Goal: Find specific page/section: Find specific page/section

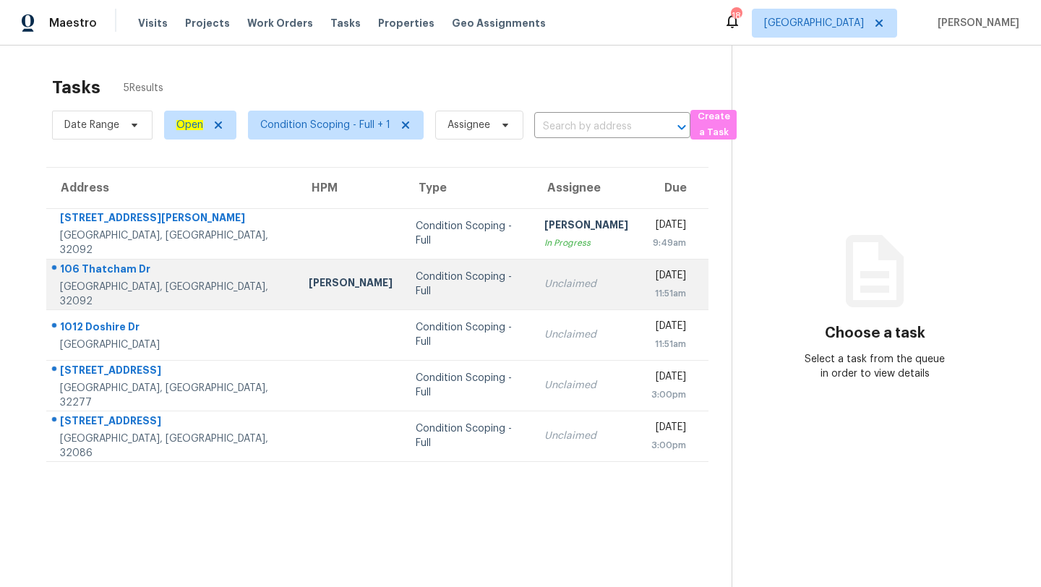
click at [420, 288] on div "Condition Scoping - Full" at bounding box center [468, 284] width 106 height 29
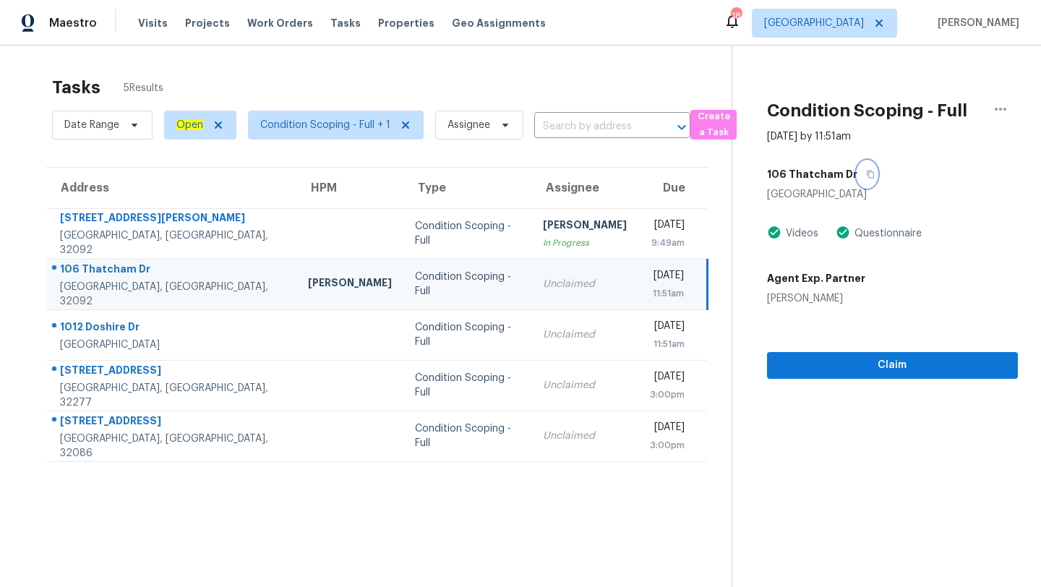
click at [866, 173] on icon "button" at bounding box center [870, 174] width 9 height 9
click at [814, 14] on span "[GEOGRAPHIC_DATA]" at bounding box center [824, 23] width 145 height 29
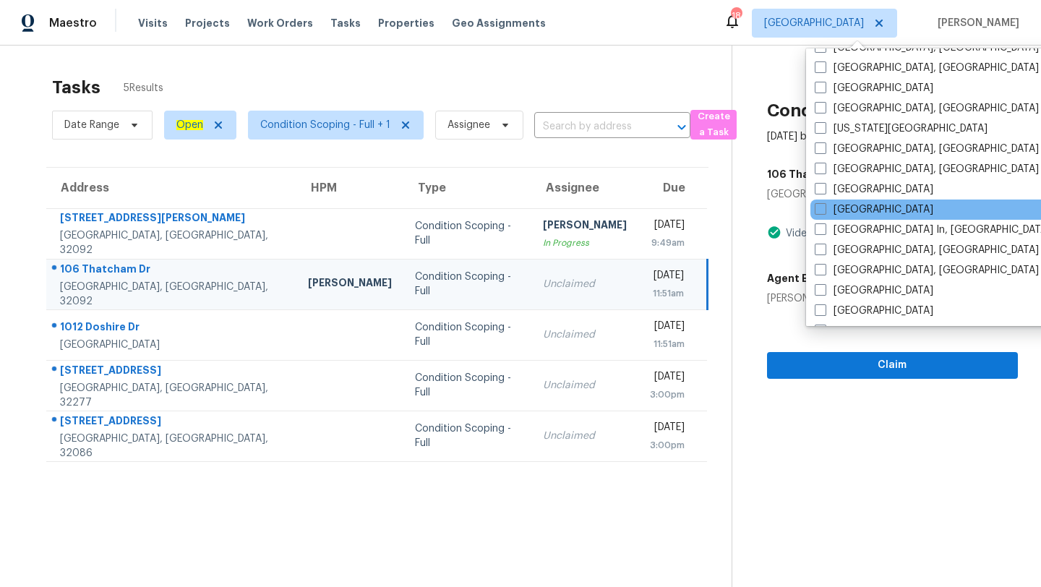
scroll to position [478, 0]
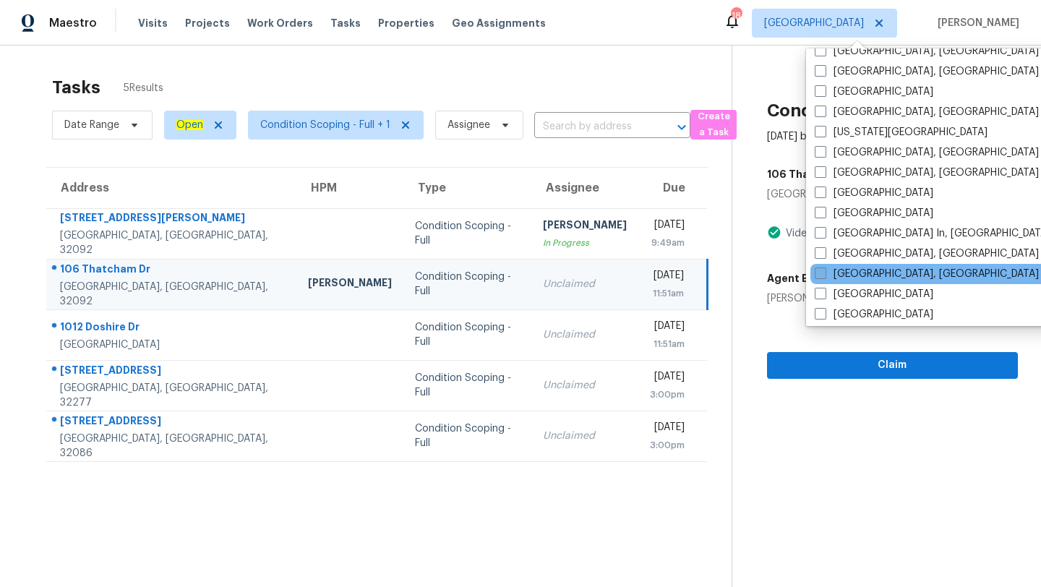
click at [825, 276] on span at bounding box center [820, 273] width 12 height 12
click at [824, 276] on input "[GEOGRAPHIC_DATA], [GEOGRAPHIC_DATA]" at bounding box center [818, 271] width 9 height 9
checkbox input "true"
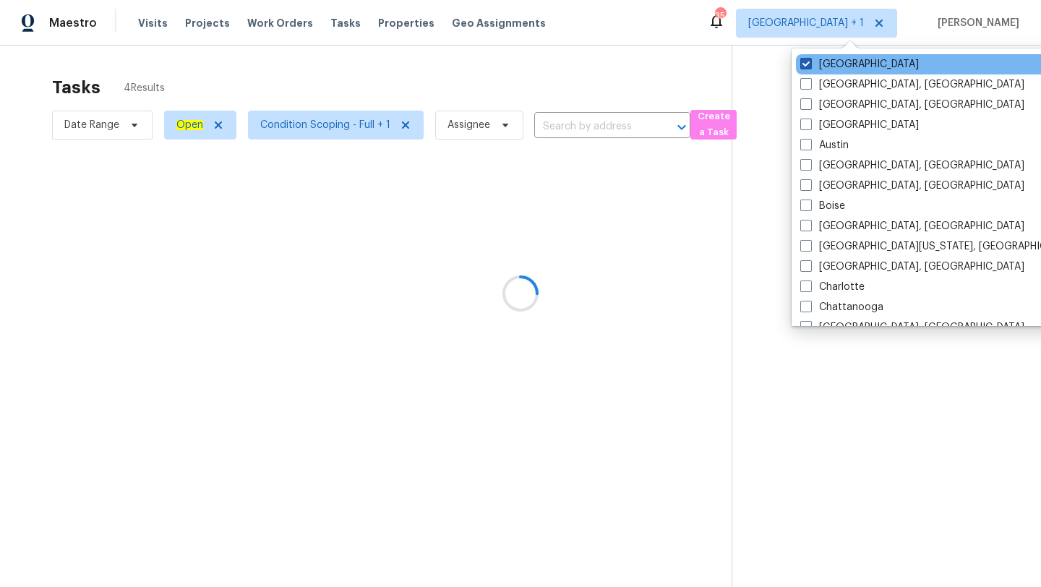
click at [809, 68] on span at bounding box center [806, 64] width 12 height 12
click at [809, 66] on input "[GEOGRAPHIC_DATA]" at bounding box center [804, 61] width 9 height 9
checkbox input "false"
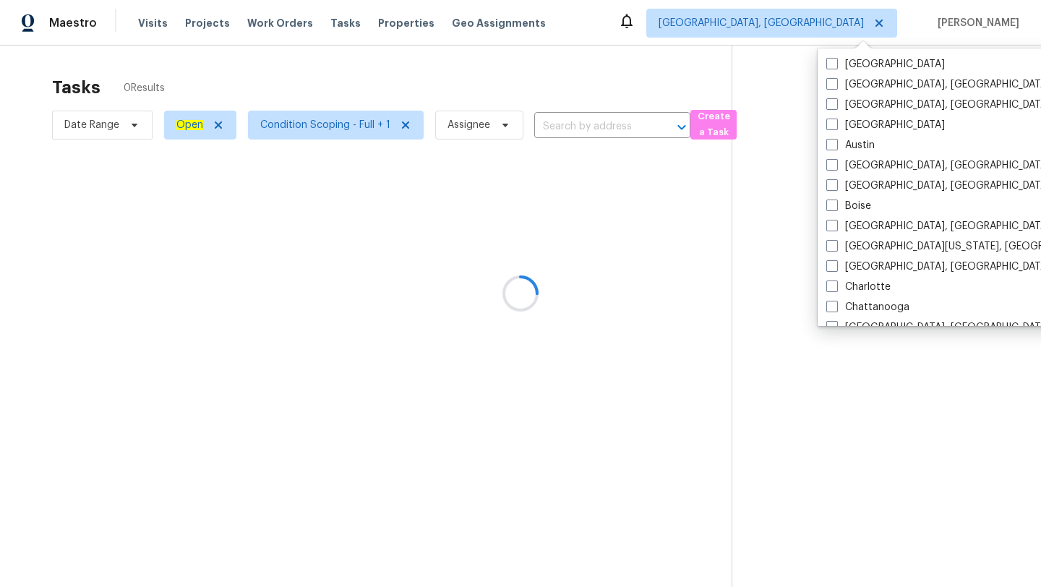
click at [635, 61] on div at bounding box center [520, 293] width 1041 height 587
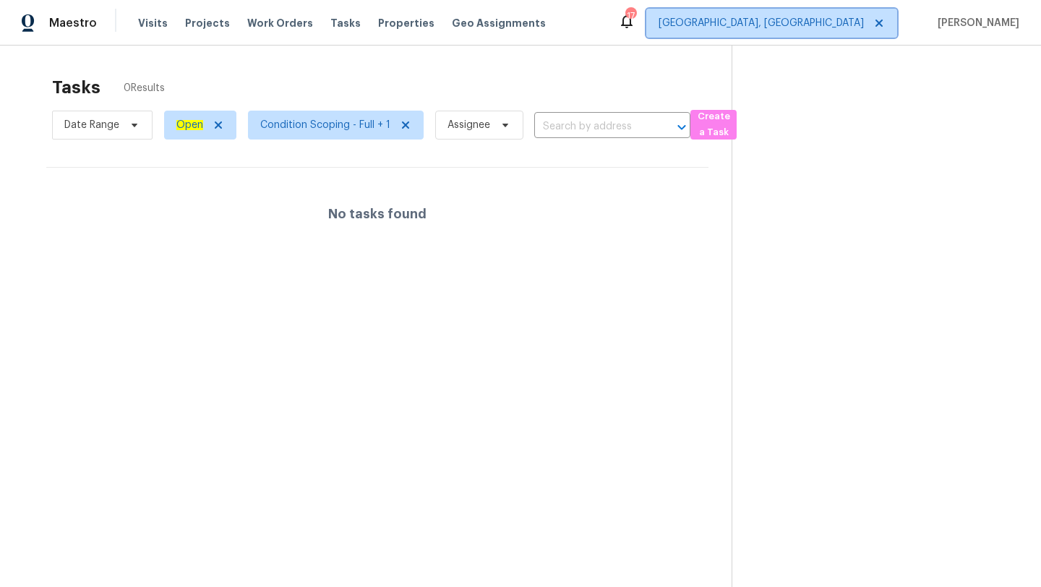
click at [849, 25] on span "[GEOGRAPHIC_DATA], [GEOGRAPHIC_DATA]" at bounding box center [760, 23] width 205 height 14
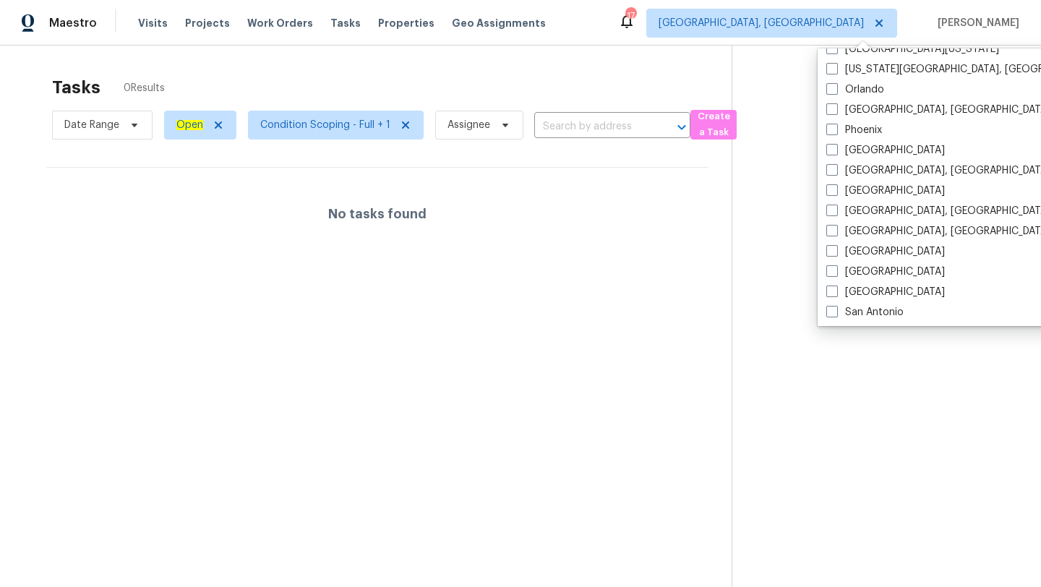
scroll to position [717, 0]
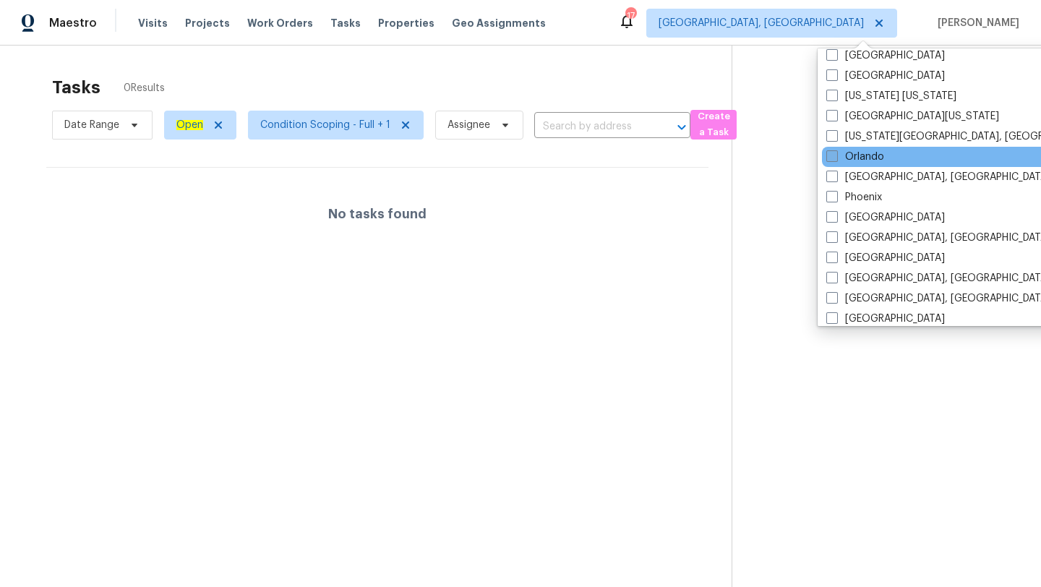
click at [832, 156] on span at bounding box center [832, 156] width 12 height 12
click at [832, 156] on input "Orlando" at bounding box center [830, 154] width 9 height 9
checkbox input "true"
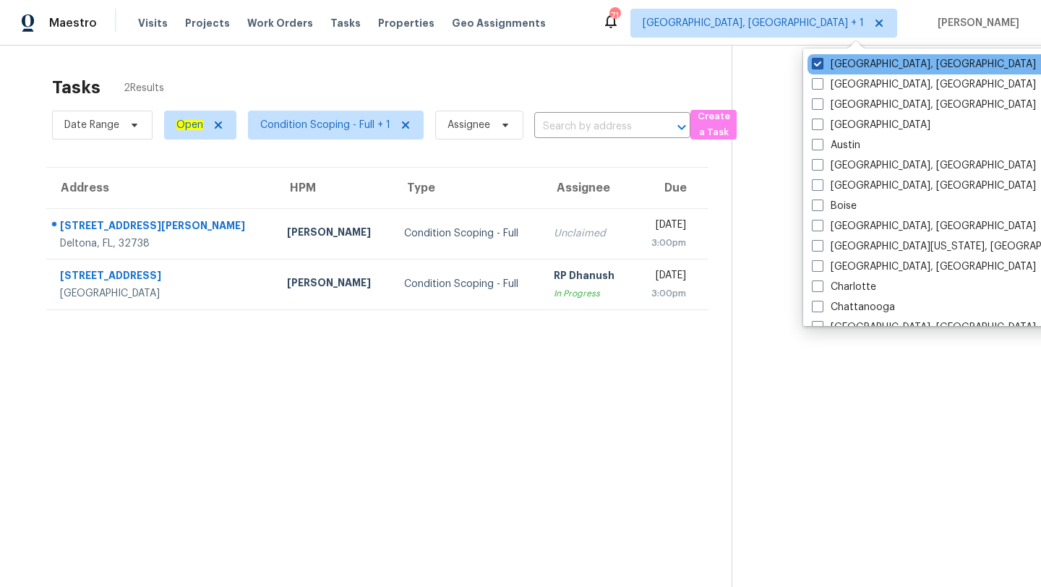
click at [821, 61] on span at bounding box center [817, 64] width 12 height 12
click at [821, 61] on input "[GEOGRAPHIC_DATA], [GEOGRAPHIC_DATA]" at bounding box center [815, 61] width 9 height 9
checkbox input "false"
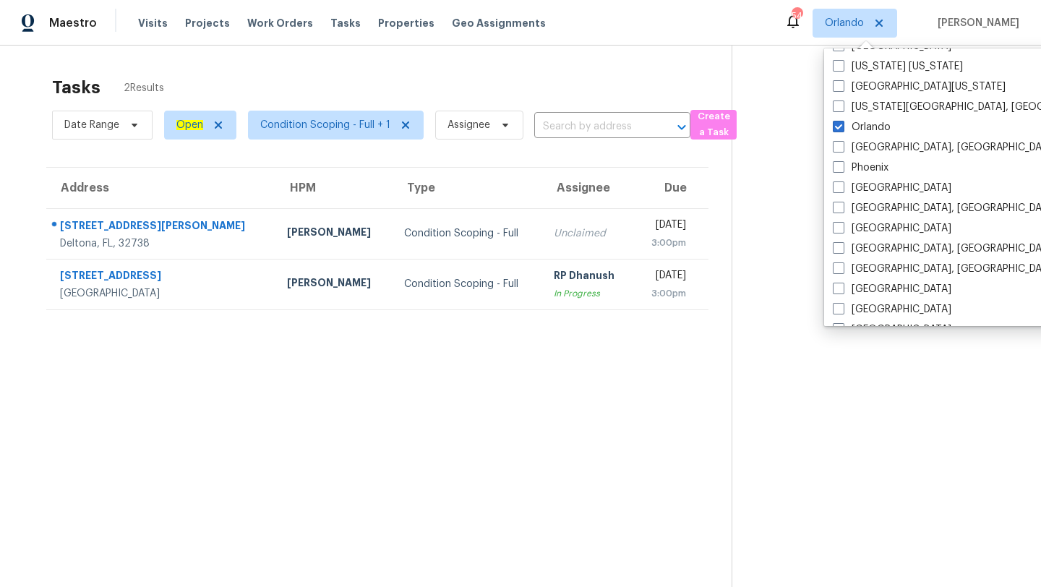
scroll to position [968, 0]
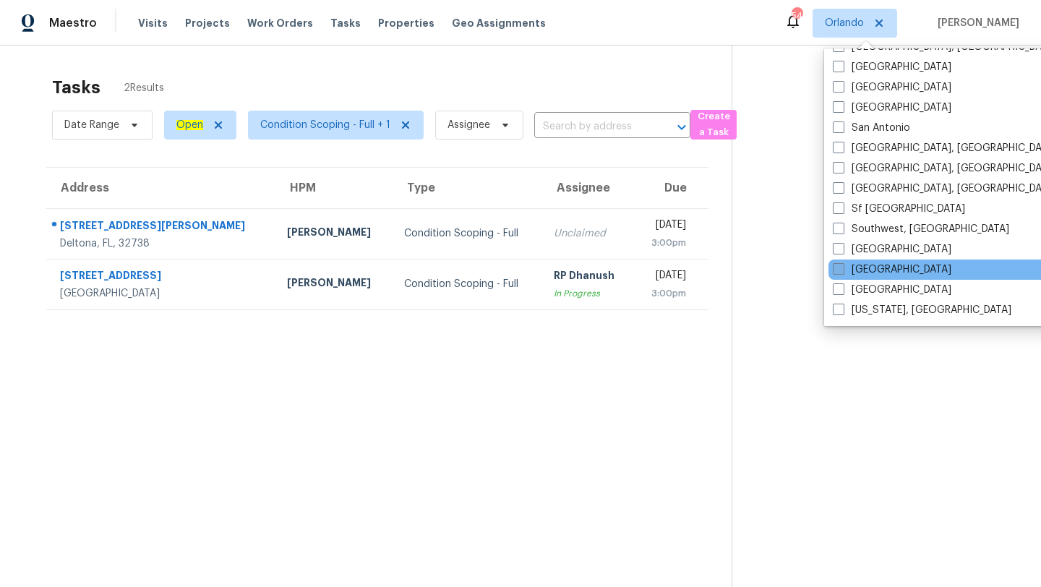
click at [843, 270] on span at bounding box center [838, 269] width 12 height 12
click at [842, 270] on input "[GEOGRAPHIC_DATA]" at bounding box center [836, 266] width 9 height 9
checkbox input "true"
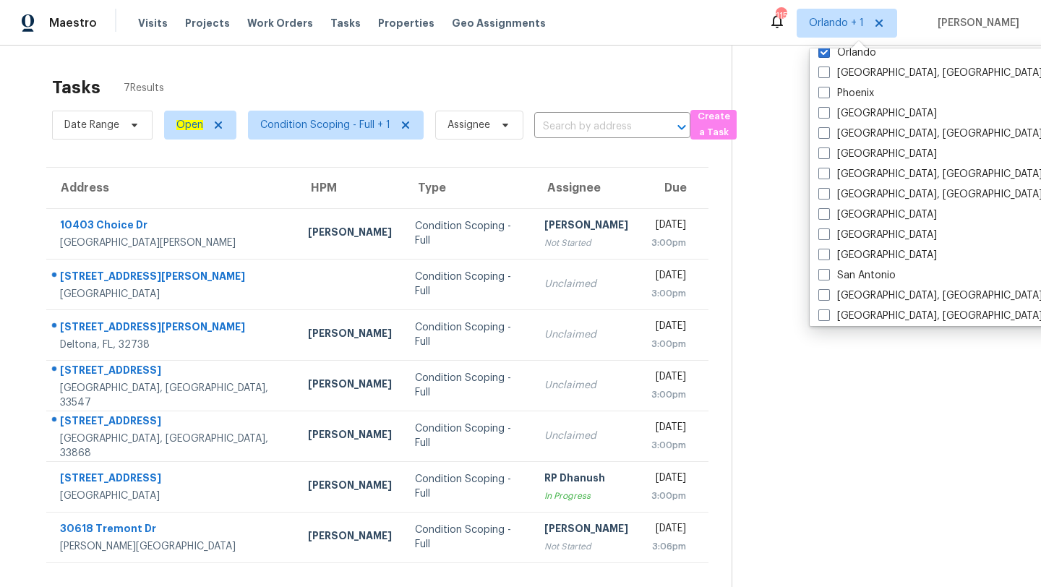
scroll to position [805, 0]
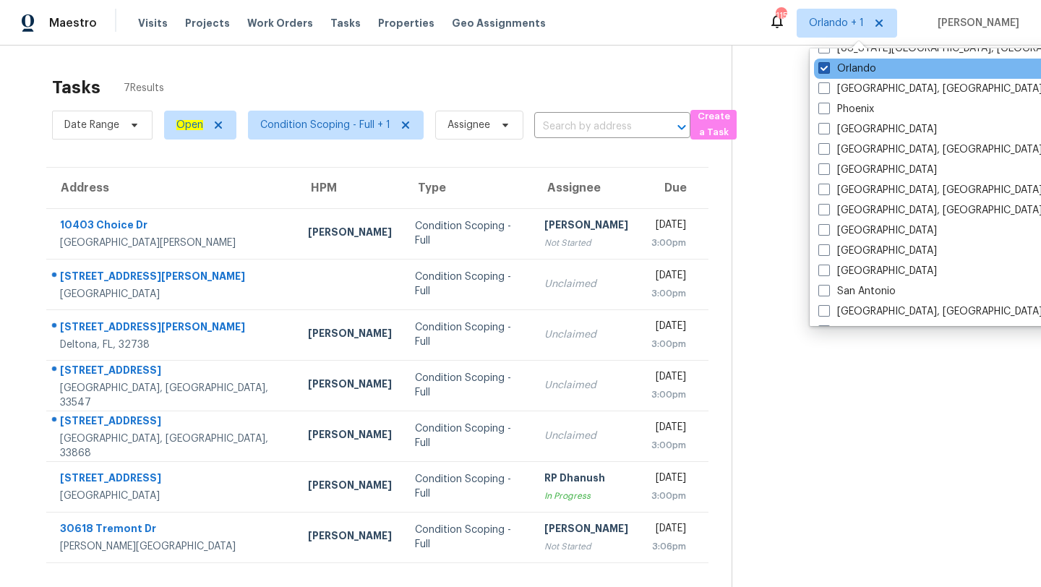
click at [824, 67] on span at bounding box center [824, 68] width 12 height 12
click at [824, 67] on input "Orlando" at bounding box center [822, 65] width 9 height 9
checkbox input "false"
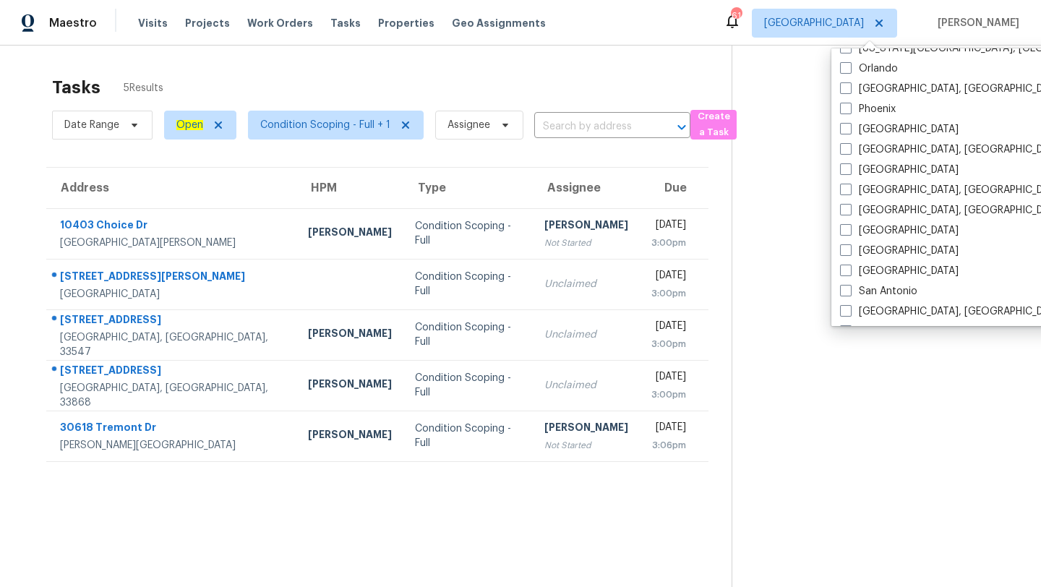
click at [439, 56] on div "Tasks 5 Results Date Range Open Condition Scoping - Full + 1 Assignee ​ Create …" at bounding box center [520, 339] width 1041 height 587
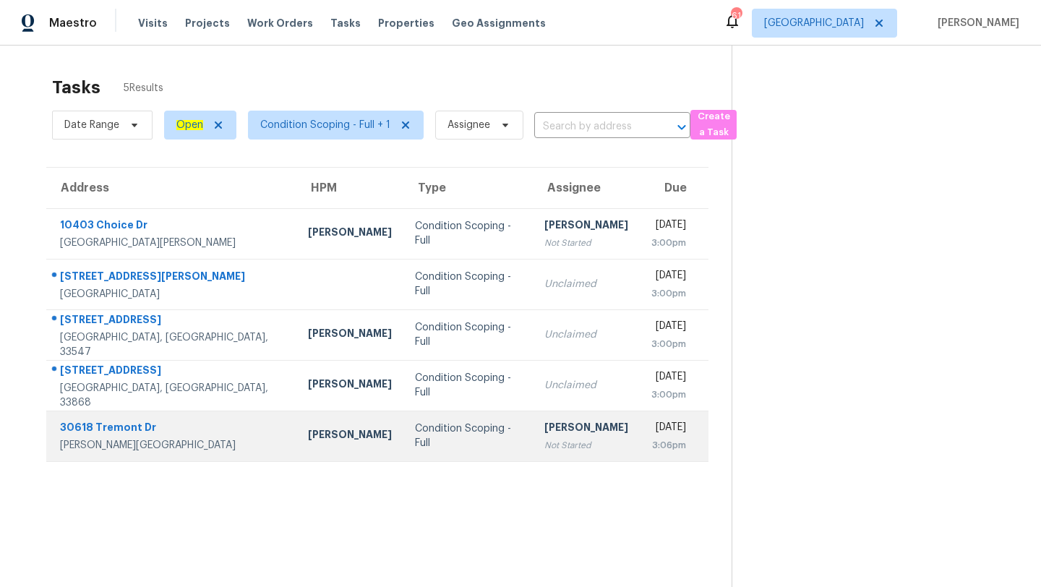
click at [403, 450] on td "Condition Scoping - Full" at bounding box center [467, 435] width 129 height 51
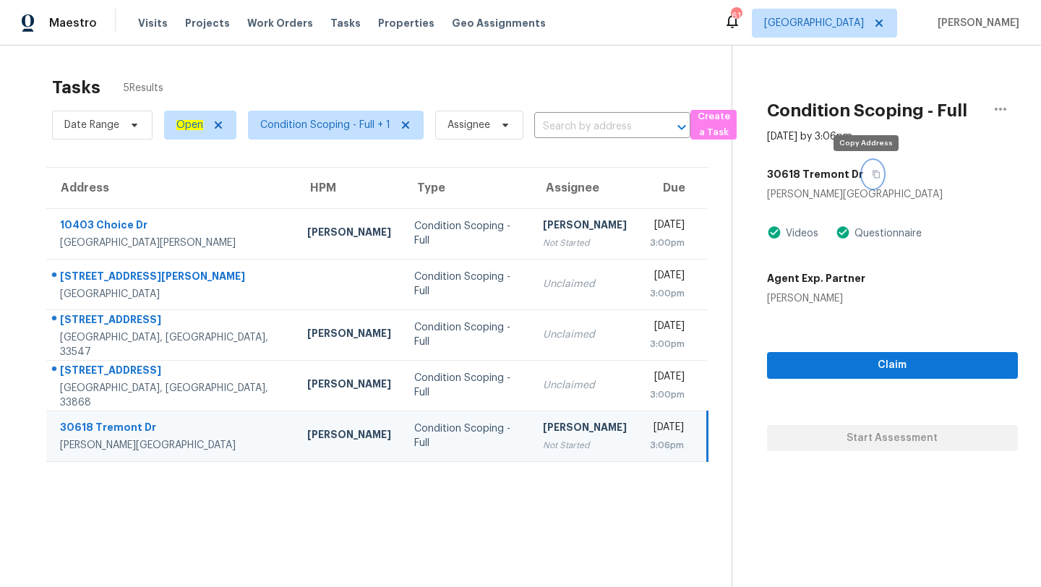
click at [871, 176] on icon "button" at bounding box center [875, 174] width 9 height 9
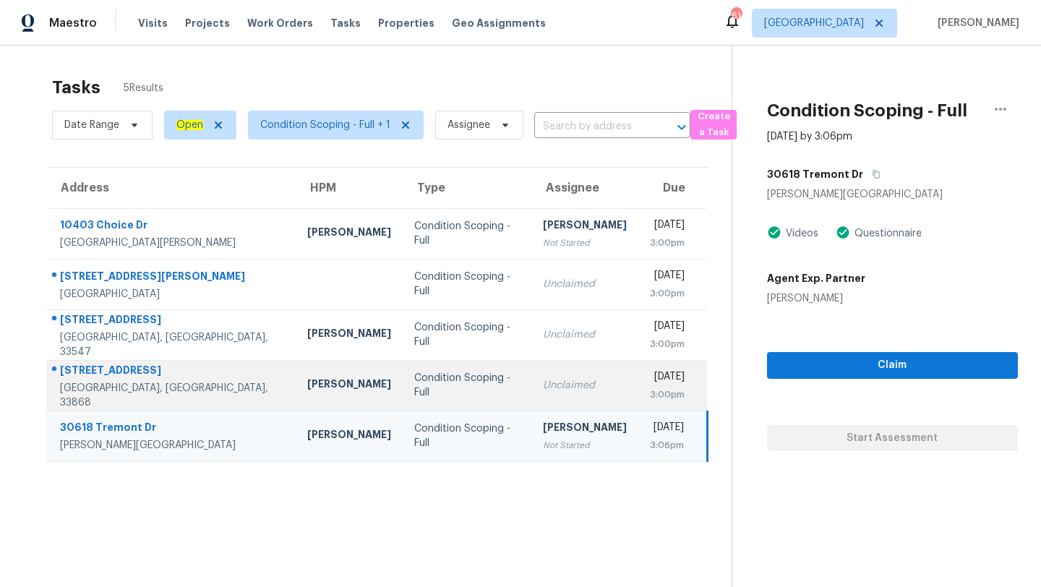
click at [402, 363] on td "Condition Scoping - Full" at bounding box center [466, 385] width 129 height 51
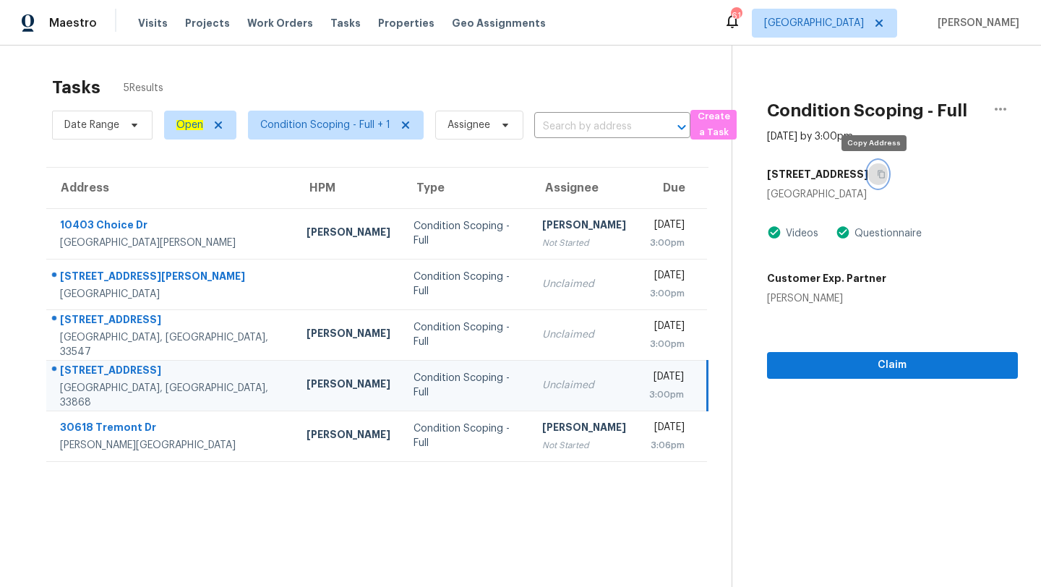
click at [878, 171] on icon "button" at bounding box center [880, 175] width 7 height 8
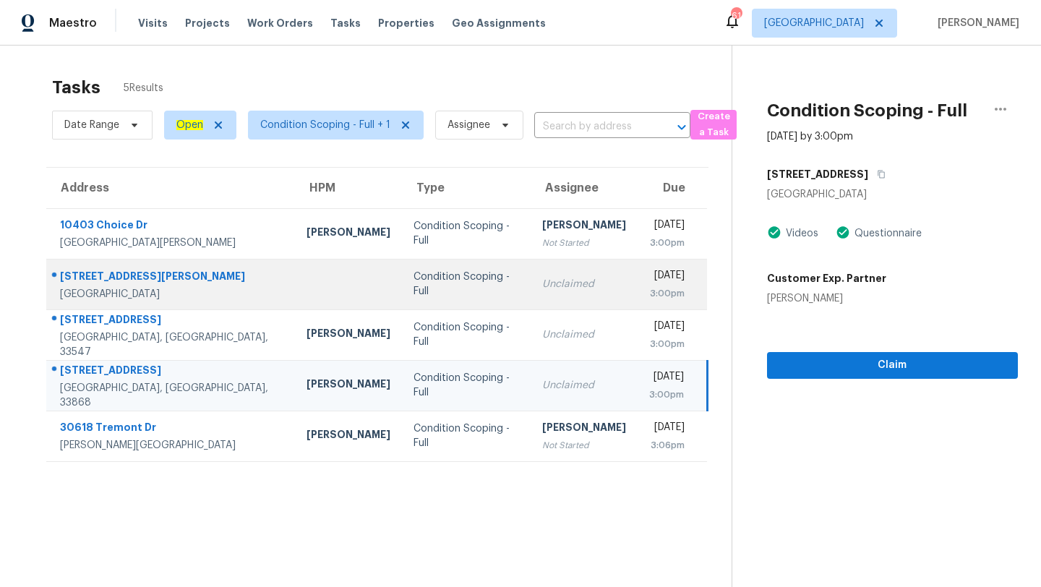
click at [542, 288] on div "Unclaimed" at bounding box center [584, 284] width 84 height 14
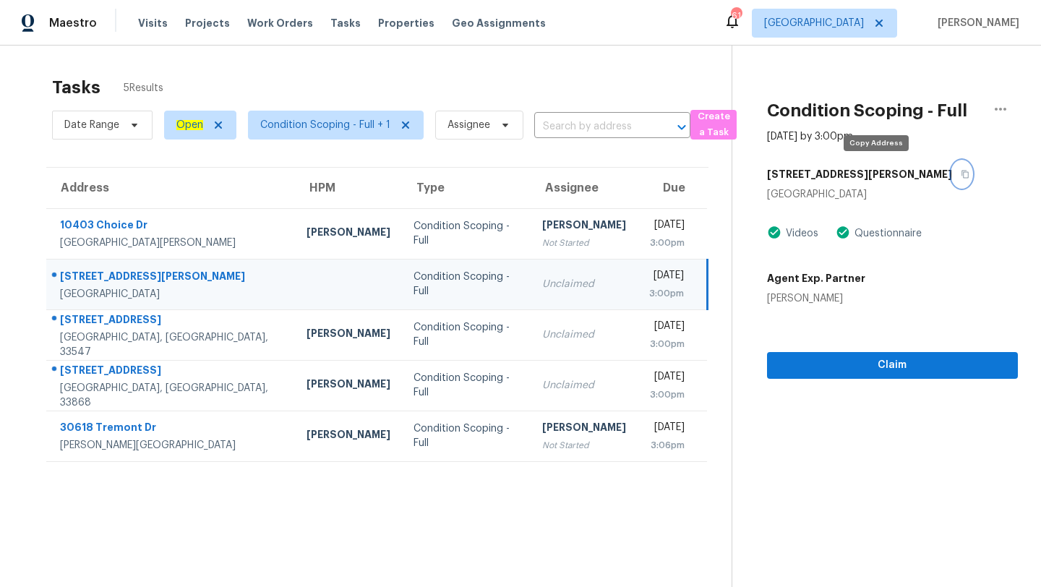
click at [961, 171] on icon "button" at bounding box center [964, 175] width 7 height 8
